Goal: Task Accomplishment & Management: Complete application form

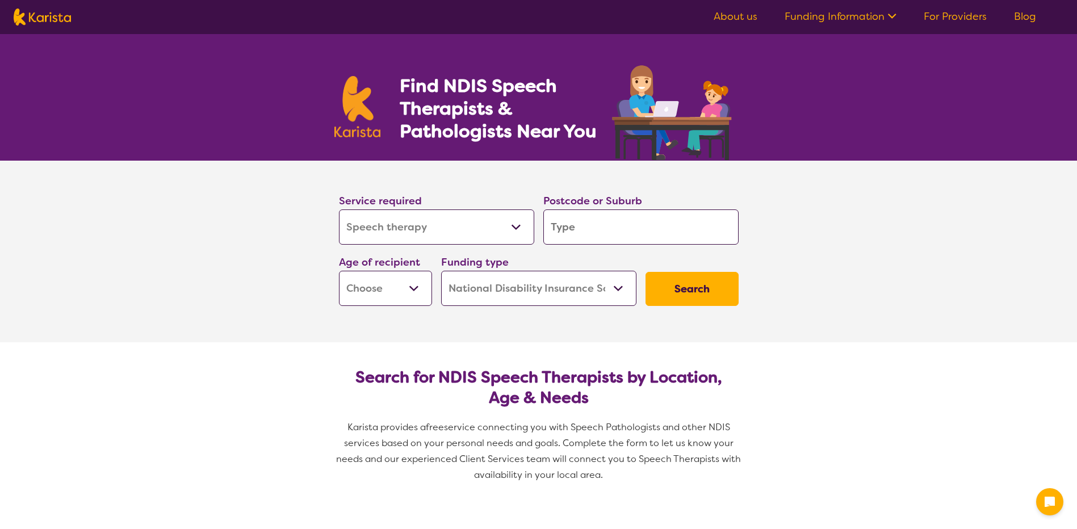
select select "Speech therapy"
select select "NDIS"
select select "Speech therapy"
select select "NDIS"
click at [590, 229] on input "search" at bounding box center [640, 227] width 195 height 35
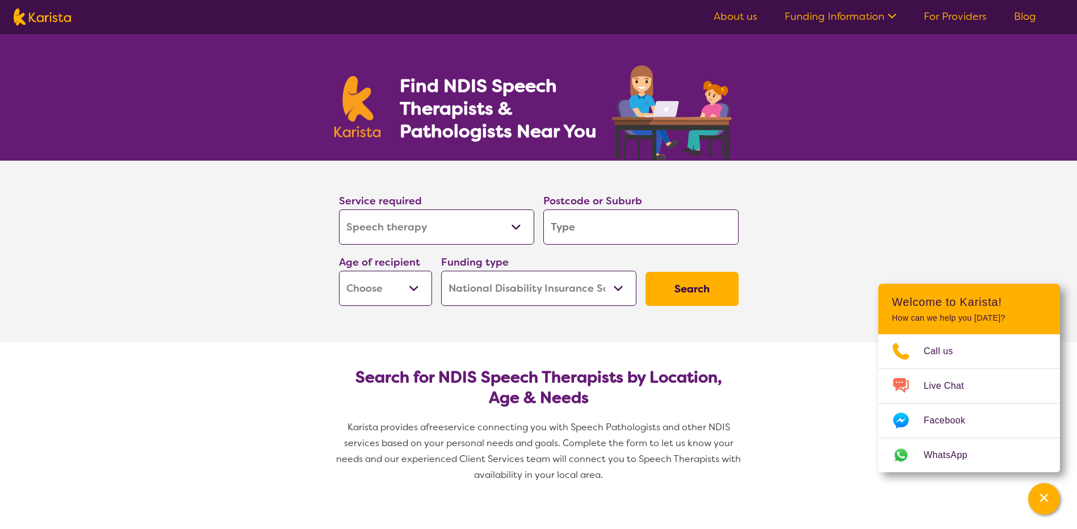
type input "4"
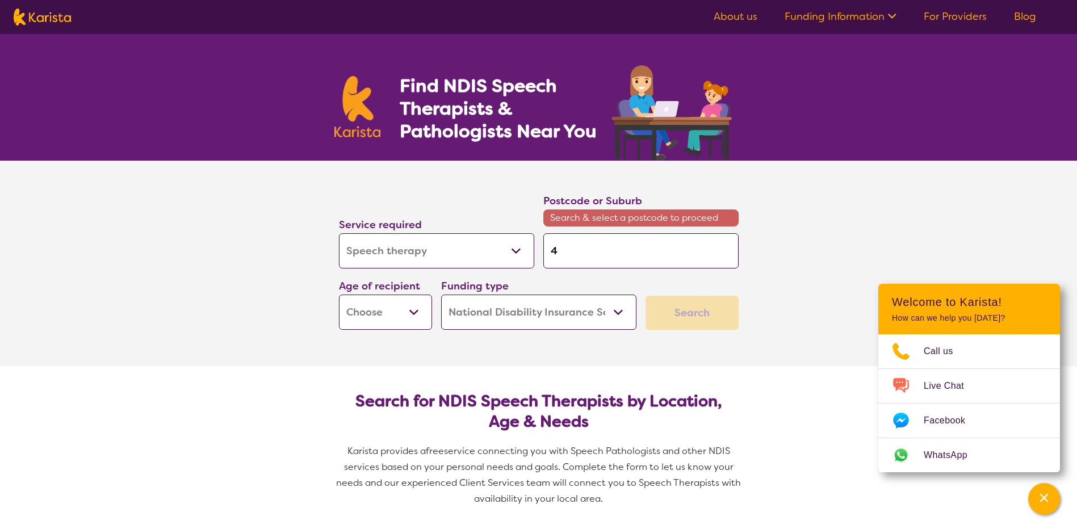
type input "41"
type input "413"
type input "4133"
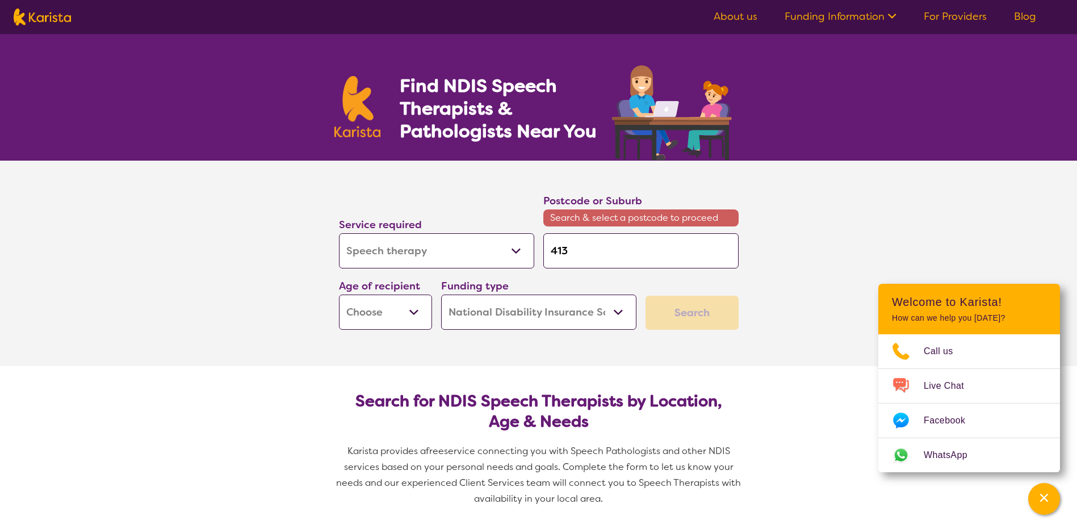
type input "4133"
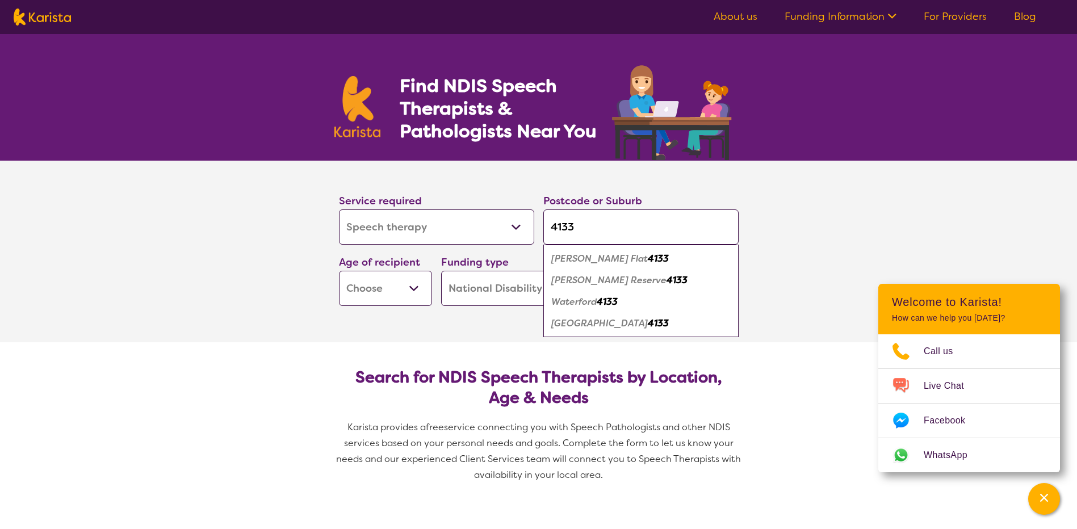
type input "4133"
click at [578, 279] on em "[PERSON_NAME] Reserve" at bounding box center [608, 280] width 115 height 12
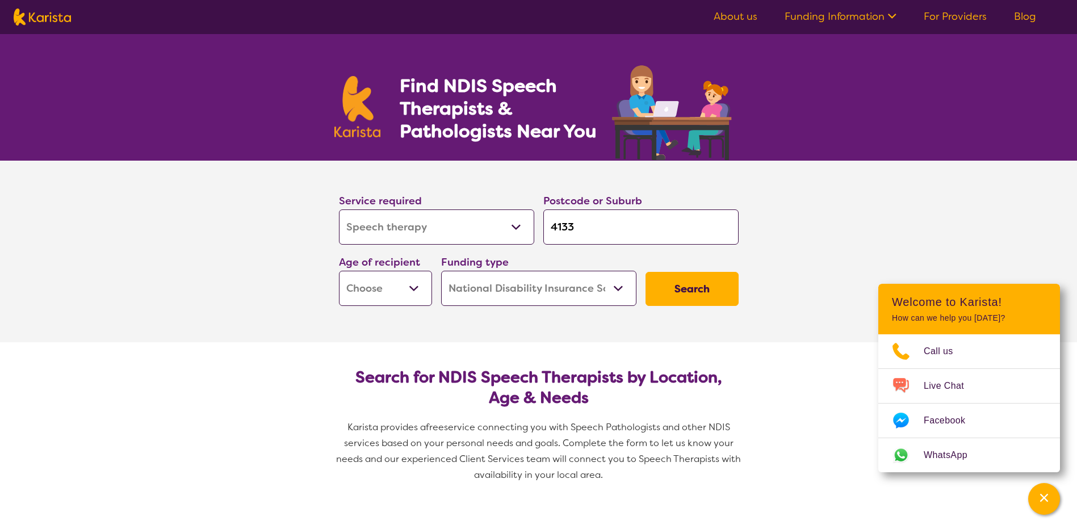
click at [414, 284] on select "Early Childhood - 0 to 9 Child - 10 to 11 Adolescent - 12 to 17 Adult - 18 to 6…" at bounding box center [385, 288] width 93 height 35
select select "EC"
click at [339, 271] on select "Early Childhood - 0 to 9 Child - 10 to 11 Adolescent - 12 to 17 Adult - 18 to 6…" at bounding box center [385, 288] width 93 height 35
select select "EC"
click at [684, 290] on button "Search" at bounding box center [692, 289] width 93 height 34
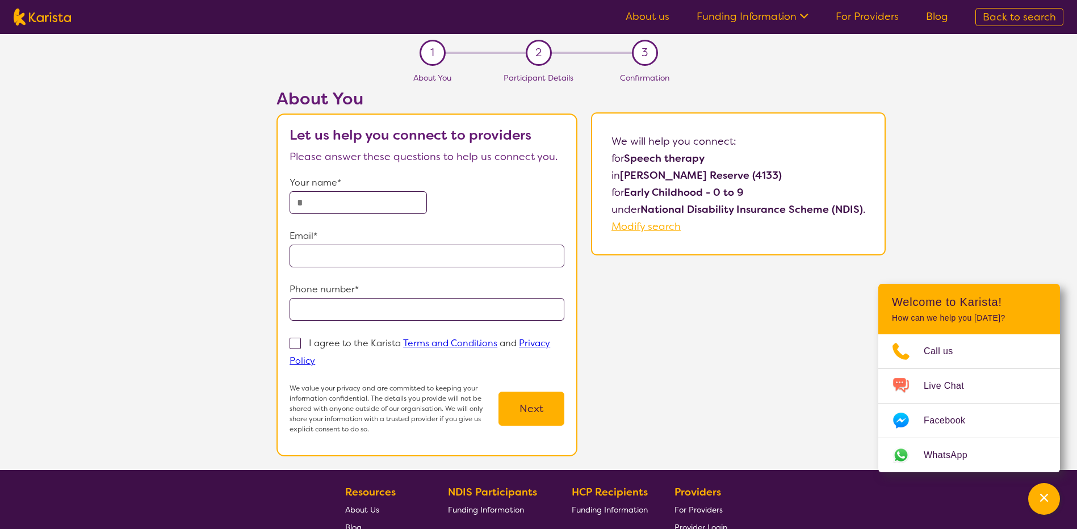
click at [329, 202] on input "text" at bounding box center [358, 202] width 137 height 23
type input "**********"
click at [295, 340] on span at bounding box center [295, 343] width 11 height 11
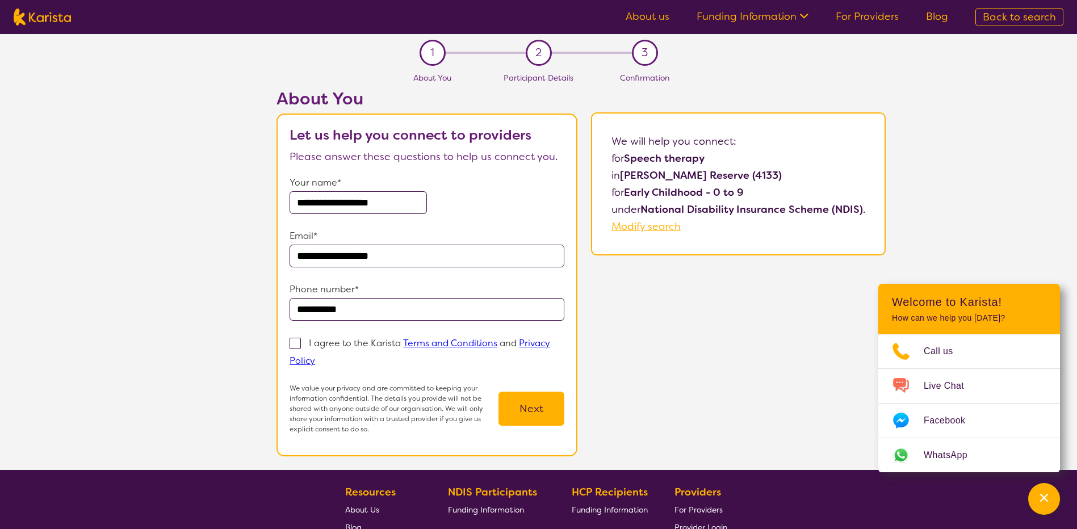
click at [315, 357] on input "I agree to the Karista Terms and Conditions and Privacy Policy" at bounding box center [318, 360] width 7 height 7
checkbox input "true"
click at [523, 412] on button "Next" at bounding box center [531, 409] width 66 height 34
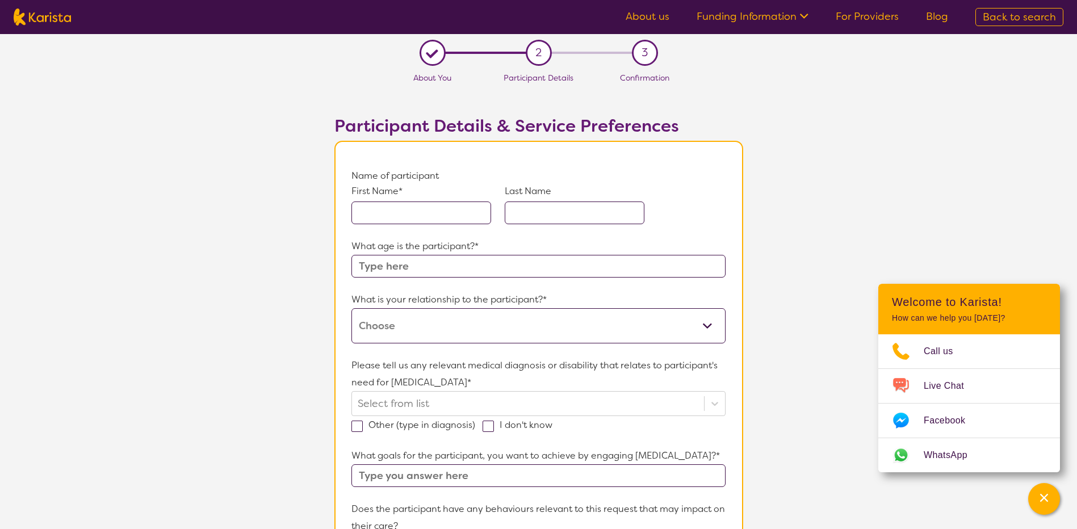
click at [409, 215] on input "text" at bounding box center [421, 213] width 140 height 23
